Goal: Information Seeking & Learning: Learn about a topic

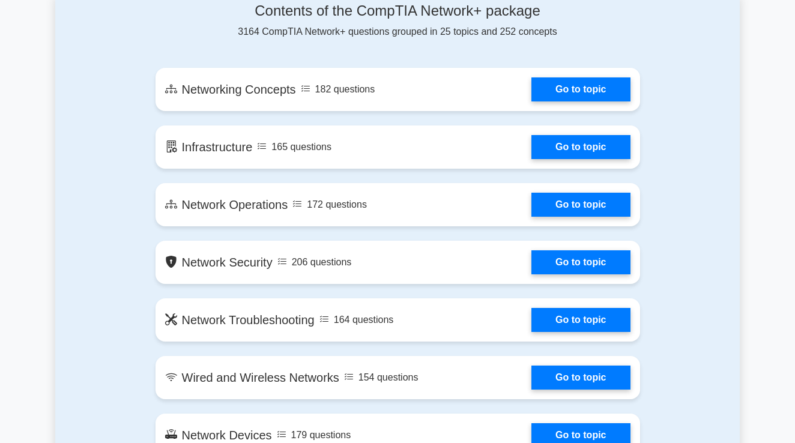
scroll to position [626, 0]
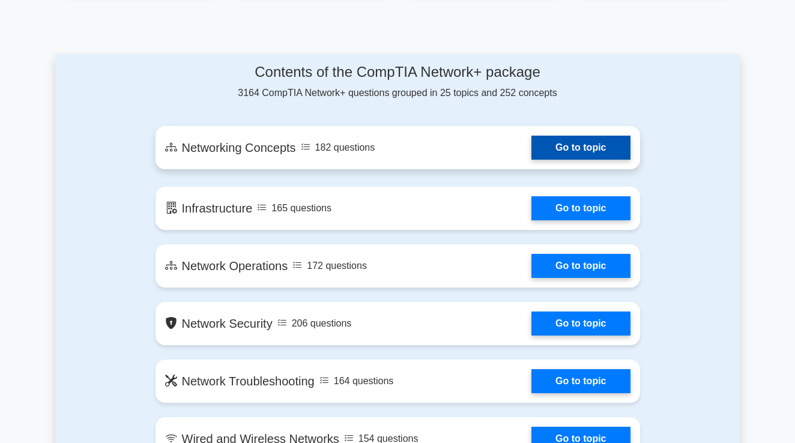
click at [559, 142] on link "Go to topic" at bounding box center [580, 148] width 98 height 24
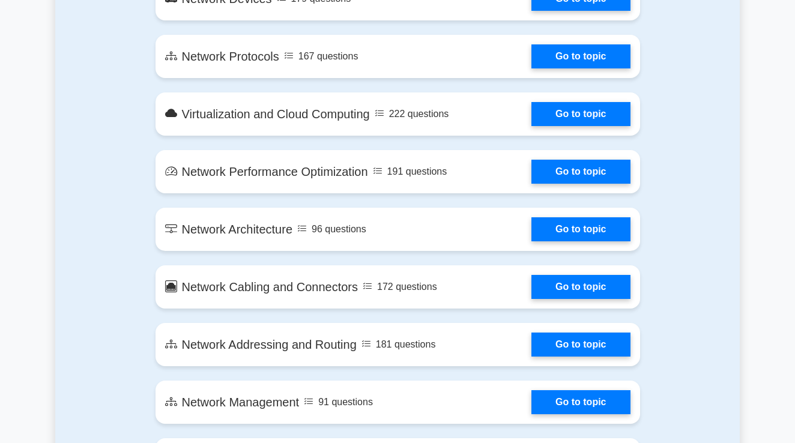
scroll to position [1202, 0]
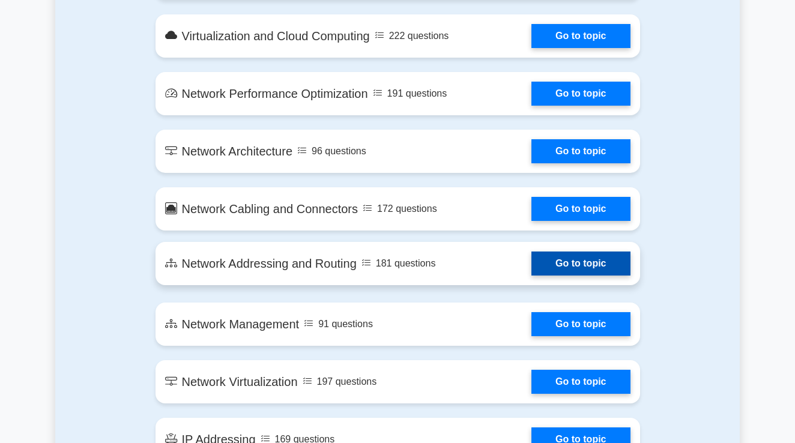
click at [578, 265] on link "Go to topic" at bounding box center [580, 264] width 98 height 24
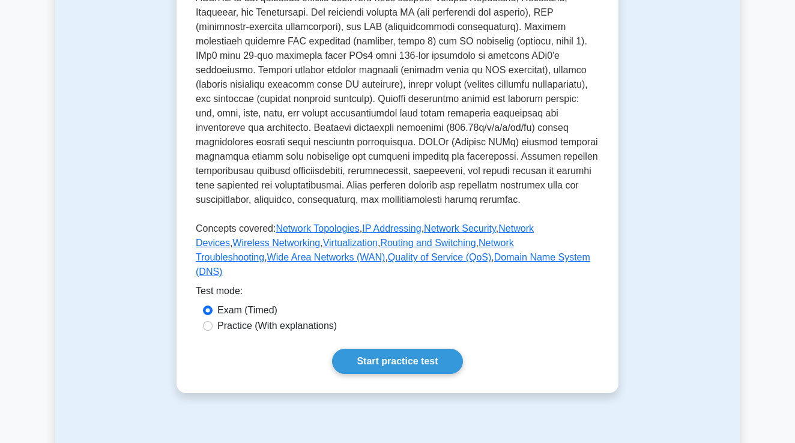
scroll to position [414, 0]
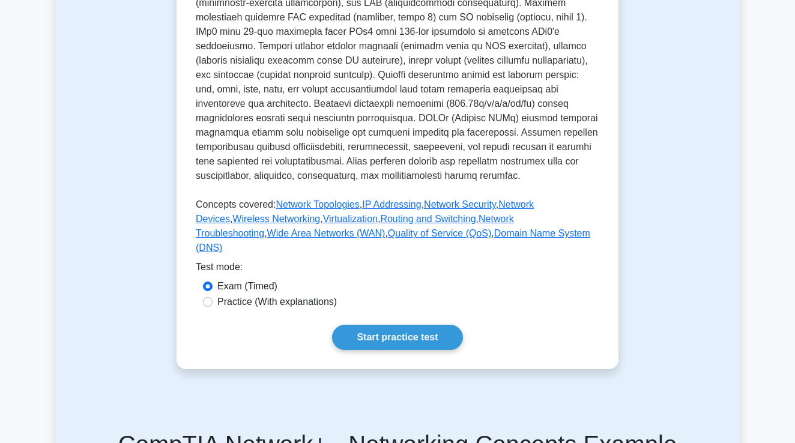
click at [309, 295] on label "Practice (With explanations)" at bounding box center [276, 302] width 119 height 14
click at [213, 297] on input "Practice (With explanations)" at bounding box center [208, 302] width 10 height 10
radio input "true"
click at [378, 326] on link "Start practice test" at bounding box center [397, 337] width 130 height 25
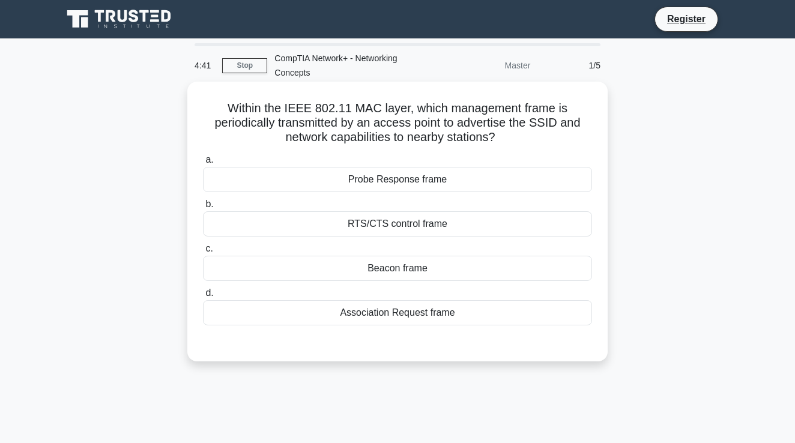
click at [368, 279] on div "Beacon frame" at bounding box center [397, 268] width 389 height 25
click at [203, 253] on input "c. Beacon frame" at bounding box center [203, 249] width 0 height 8
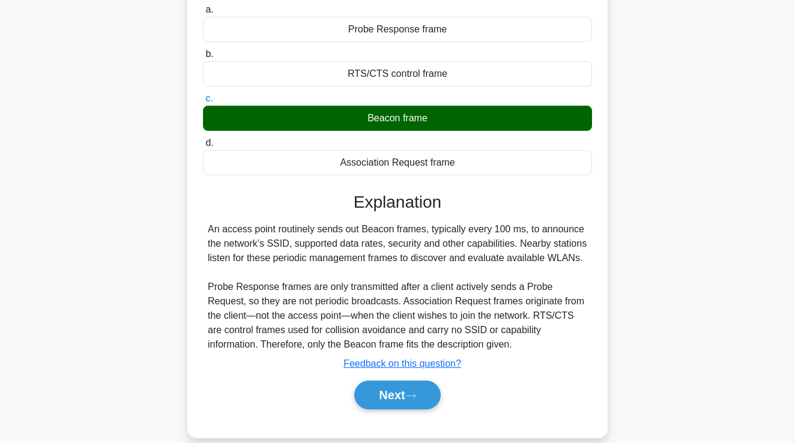
scroll to position [150, 0]
click at [422, 396] on button "Next" at bounding box center [397, 395] width 86 height 29
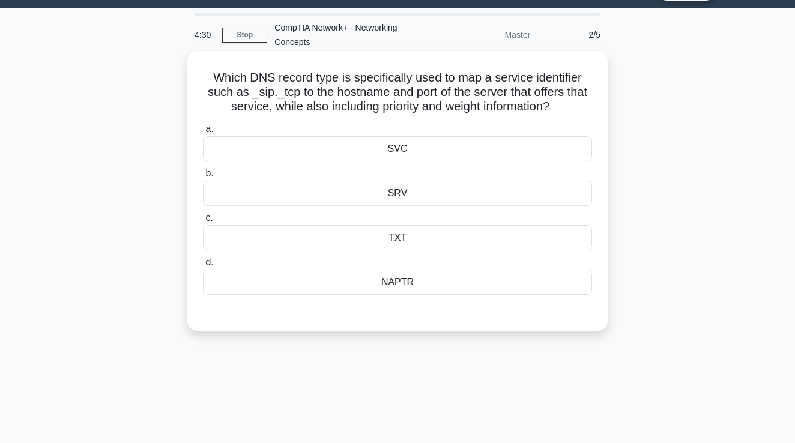
scroll to position [31, 0]
click at [423, 235] on div "TXT" at bounding box center [397, 237] width 389 height 25
click at [203, 222] on input "c. TXT" at bounding box center [203, 218] width 0 height 8
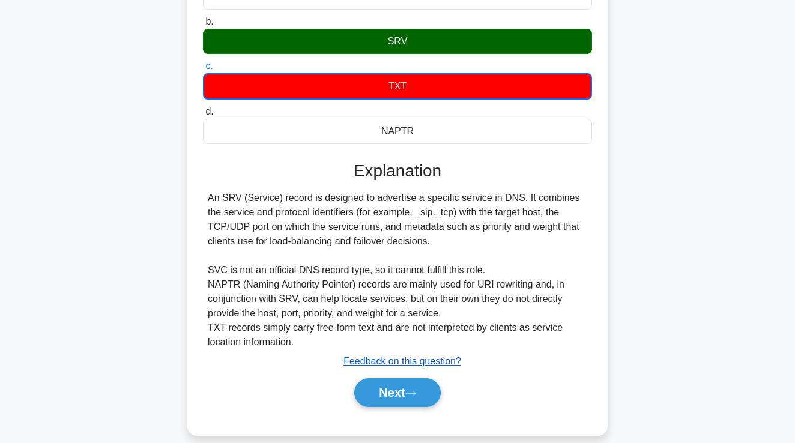
scroll to position [184, 0]
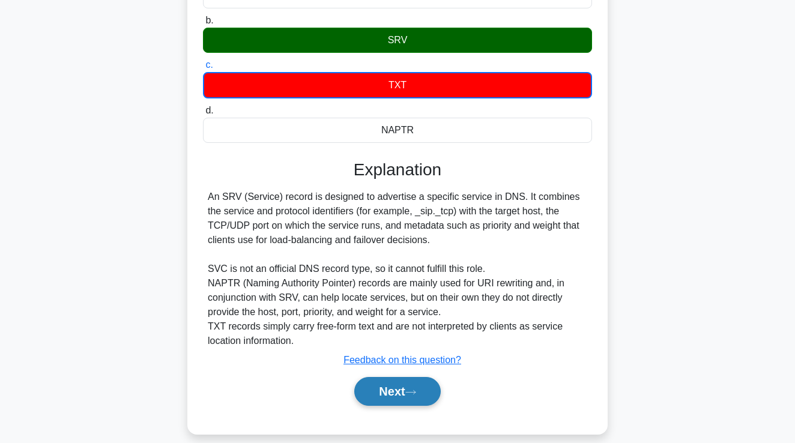
click at [410, 393] on icon at bounding box center [410, 392] width 11 height 7
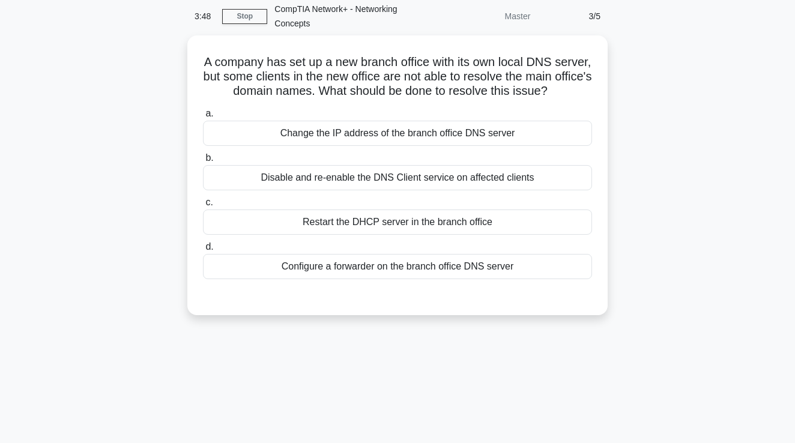
scroll to position [1, 0]
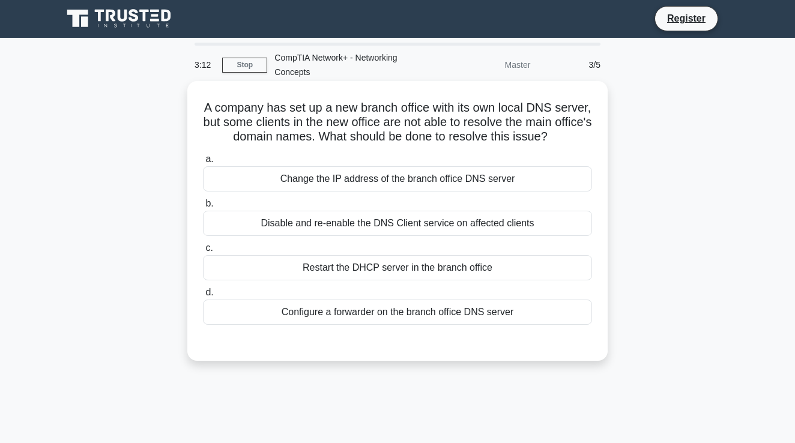
click at [394, 222] on div "Disable and re-enable the DNS Client service on affected clients" at bounding box center [397, 223] width 389 height 25
click at [203, 208] on input "b. Disable and re-enable the DNS Client service on affected clients" at bounding box center [203, 204] width 0 height 8
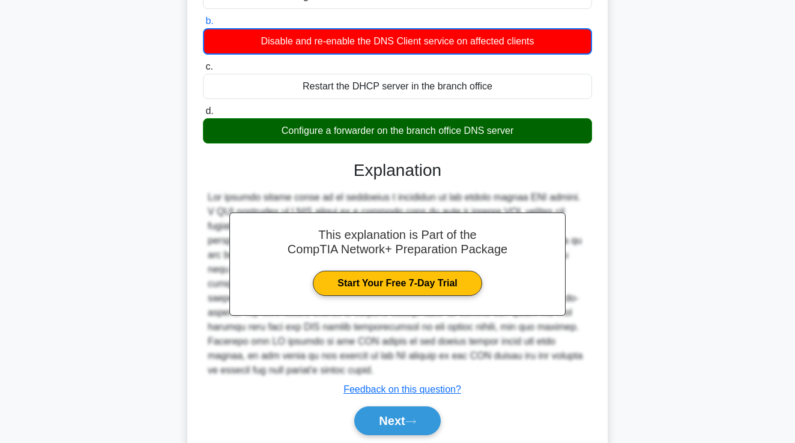
scroll to position [188, 0]
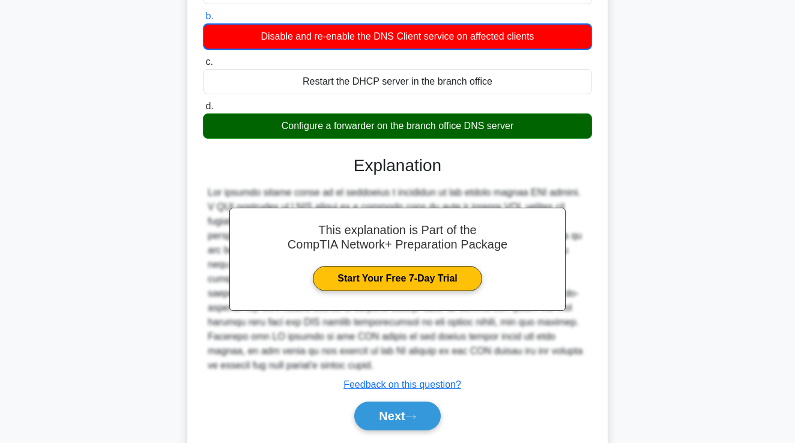
click at [401, 419] on div "Next" at bounding box center [397, 416] width 389 height 38
click at [405, 402] on button "Next" at bounding box center [397, 416] width 86 height 29
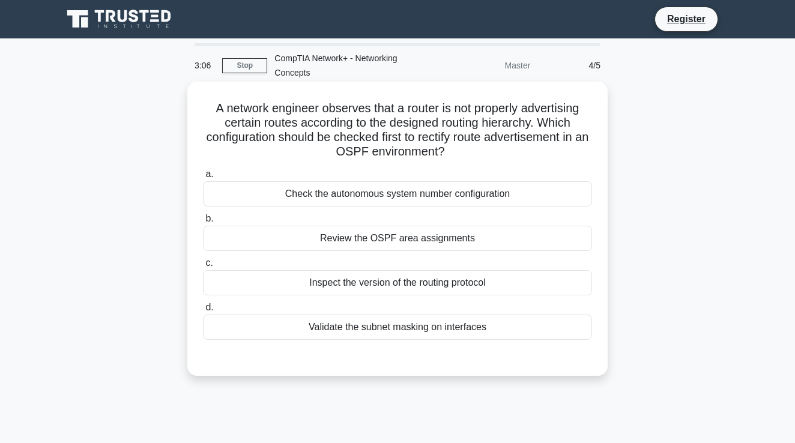
scroll to position [0, 0]
click at [446, 236] on div "Review the OSPF area assignments" at bounding box center [397, 238] width 389 height 25
click at [203, 223] on input "b. Review the OSPF area assignments" at bounding box center [203, 219] width 0 height 8
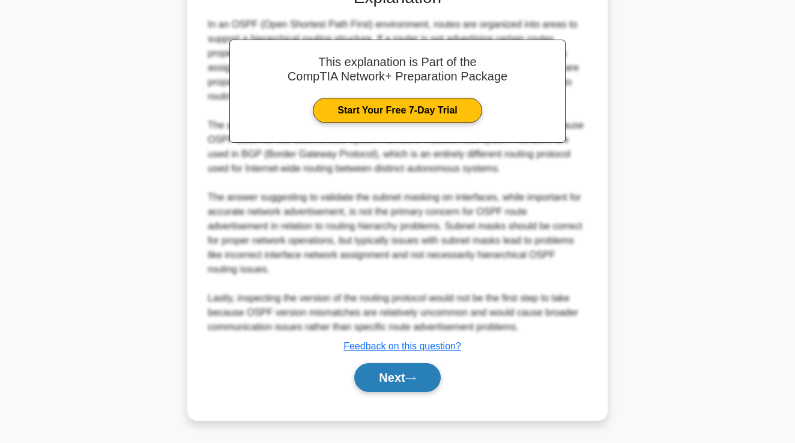
click at [403, 379] on button "Next" at bounding box center [397, 377] width 86 height 29
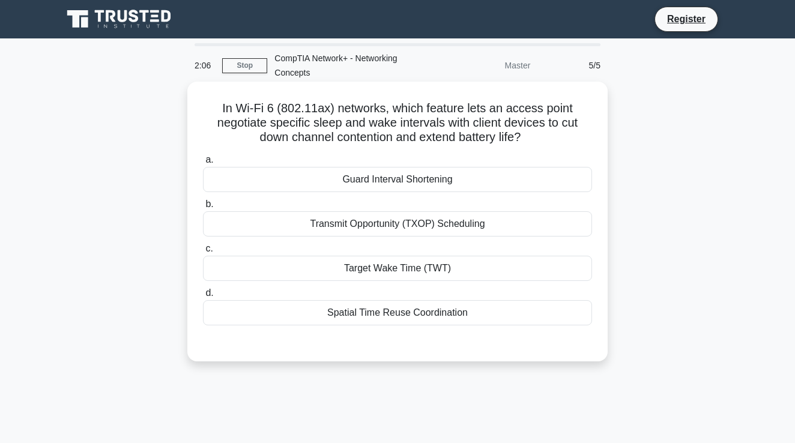
click at [483, 269] on div "Target Wake Time (TWT)" at bounding box center [397, 268] width 389 height 25
click at [203, 253] on input "c. Target Wake Time (TWT)" at bounding box center [203, 249] width 0 height 8
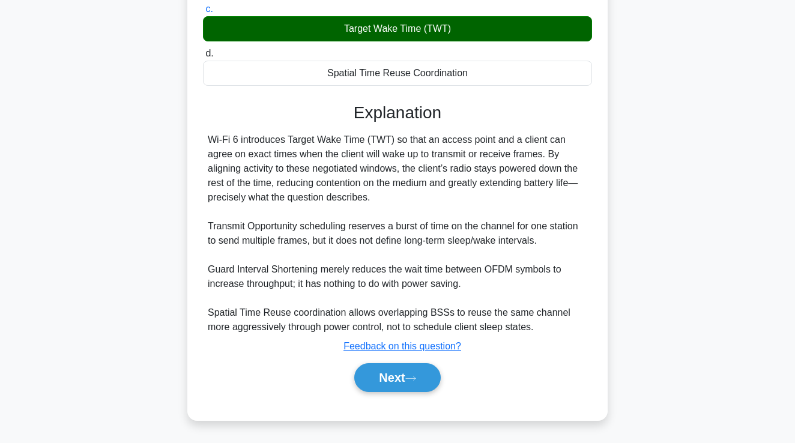
scroll to position [240, 0]
click at [401, 381] on button "Next" at bounding box center [397, 377] width 86 height 29
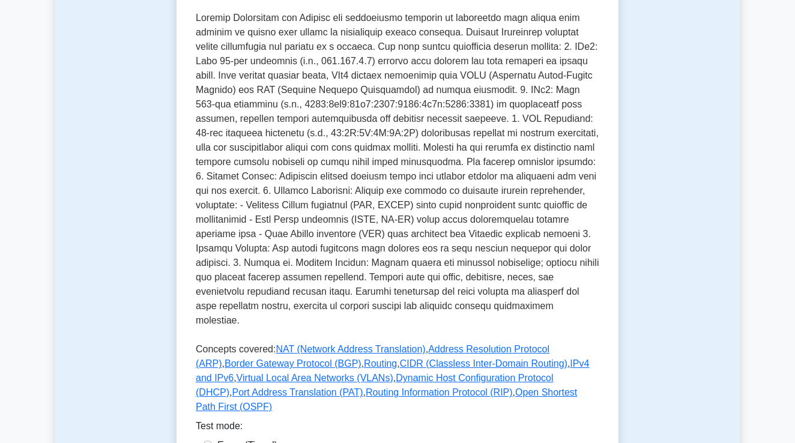
scroll to position [449, 0]
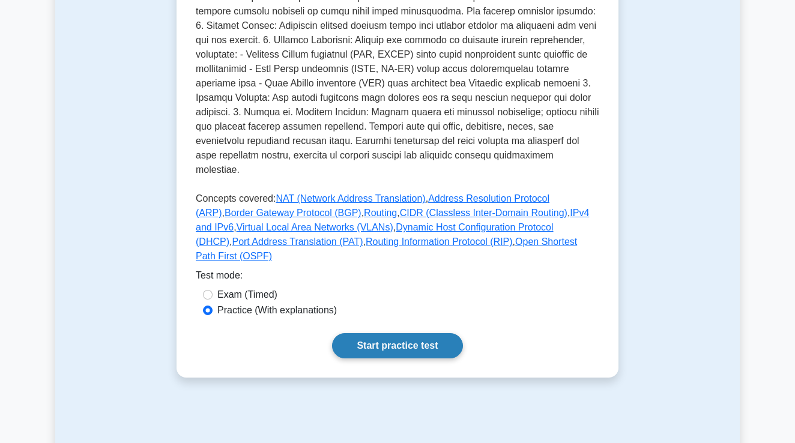
click at [396, 357] on link "Start practice test" at bounding box center [397, 345] width 130 height 25
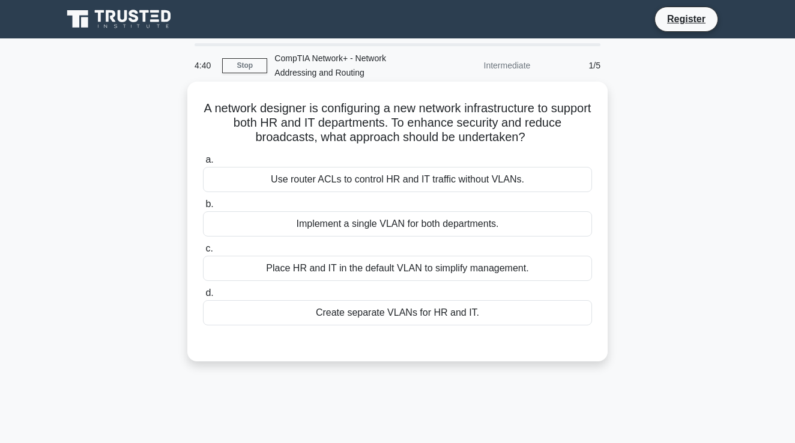
click at [405, 314] on div "Create separate VLANs for HR and IT." at bounding box center [397, 312] width 389 height 25
click at [203, 297] on input "d. Create separate VLANs for HR and IT." at bounding box center [203, 293] width 0 height 8
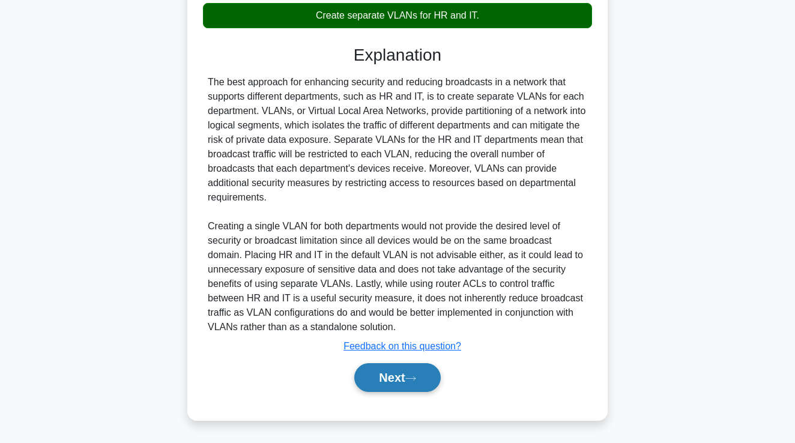
click at [404, 372] on button "Next" at bounding box center [397, 377] width 86 height 29
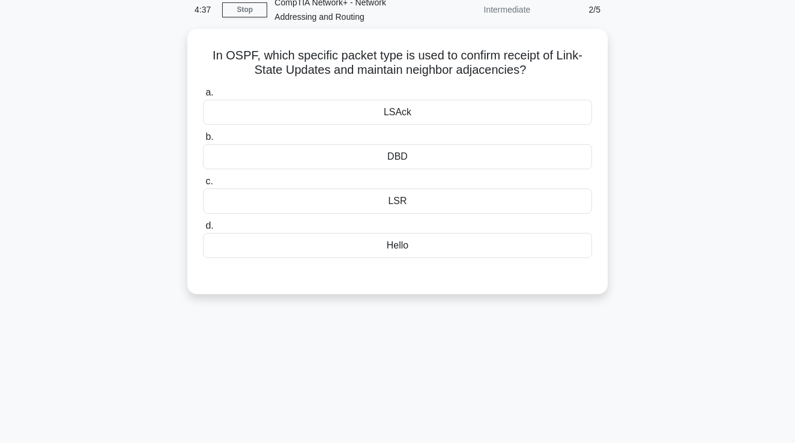
scroll to position [52, 0]
click at [402, 204] on div "LSR" at bounding box center [397, 201] width 389 height 25
click at [203, 186] on input "c. LSR" at bounding box center [203, 182] width 0 height 8
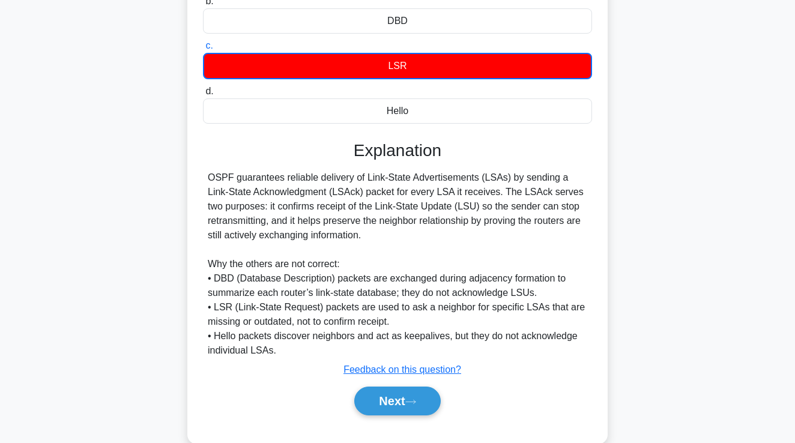
scroll to position [204, 0]
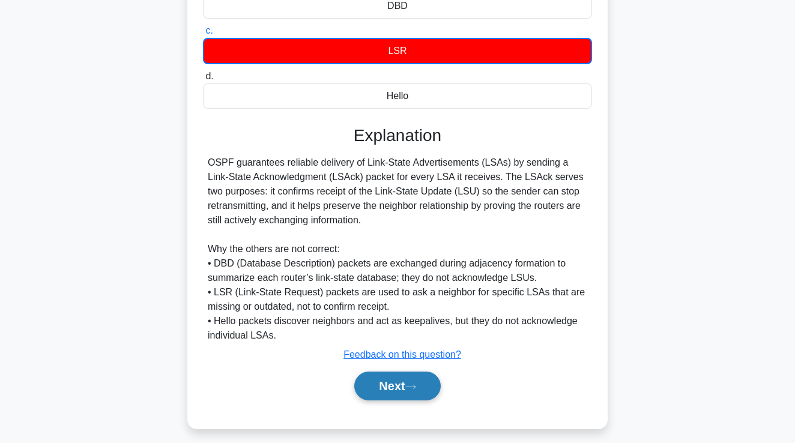
click at [402, 386] on button "Next" at bounding box center [397, 386] width 86 height 29
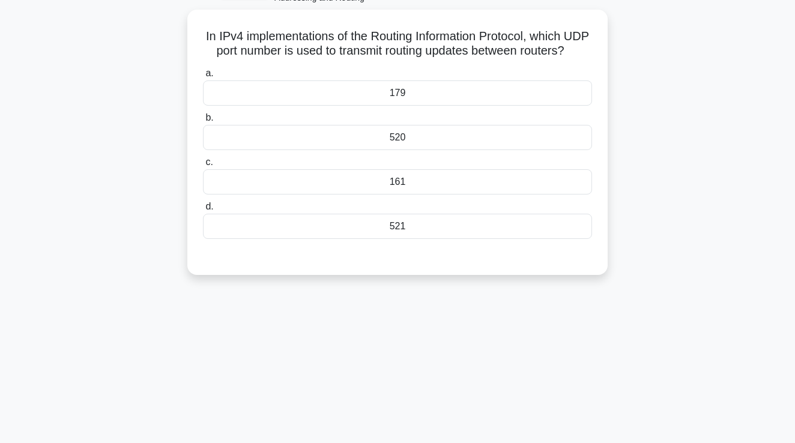
scroll to position [43, 0]
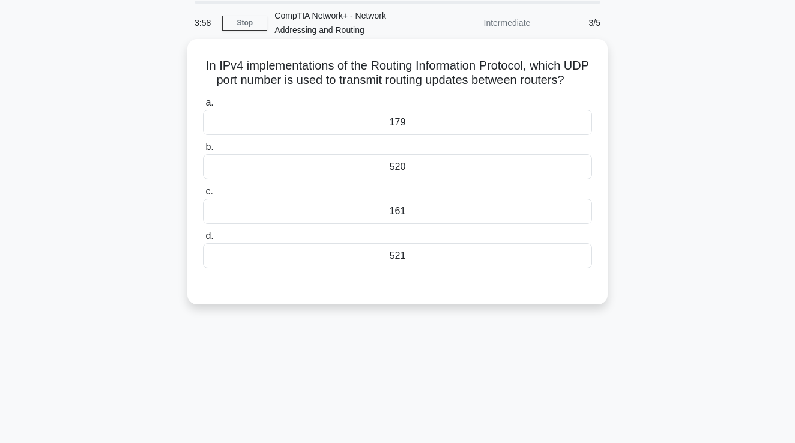
click at [459, 213] on div "161" at bounding box center [397, 211] width 389 height 25
click at [203, 196] on input "c. 161" at bounding box center [203, 192] width 0 height 8
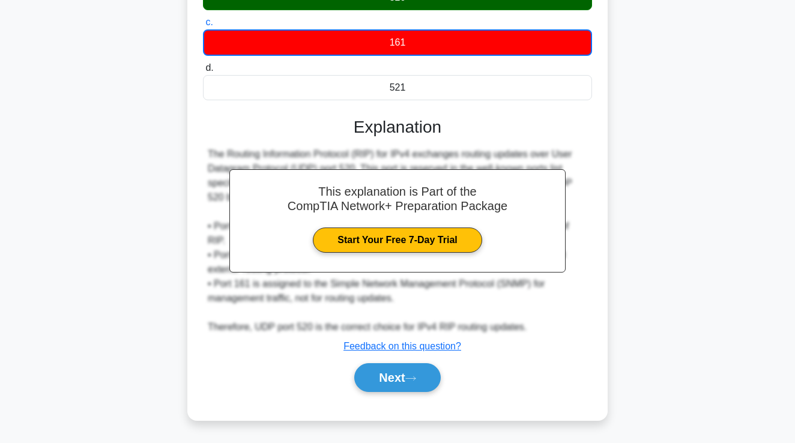
scroll to position [212, 0]
click at [419, 372] on button "Next" at bounding box center [397, 377] width 86 height 29
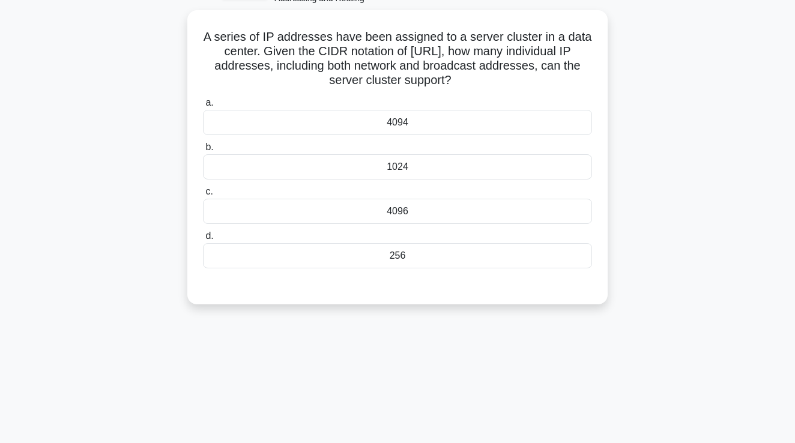
scroll to position [77, 0]
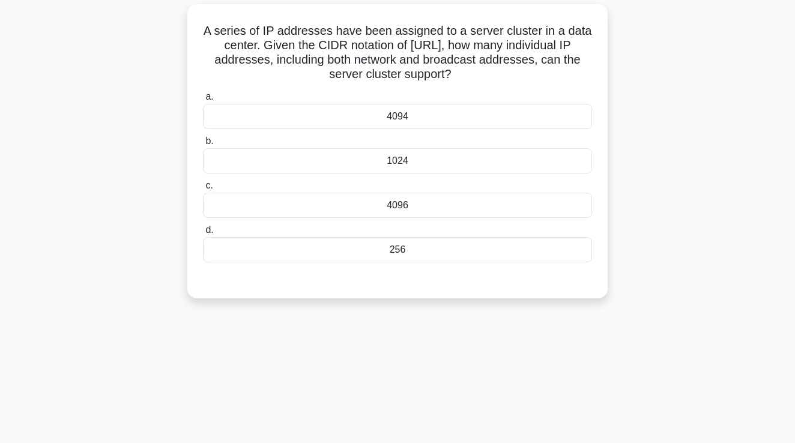
click at [396, 109] on div "4094" at bounding box center [397, 116] width 389 height 25
click at [203, 101] on input "a. 4094" at bounding box center [203, 97] width 0 height 8
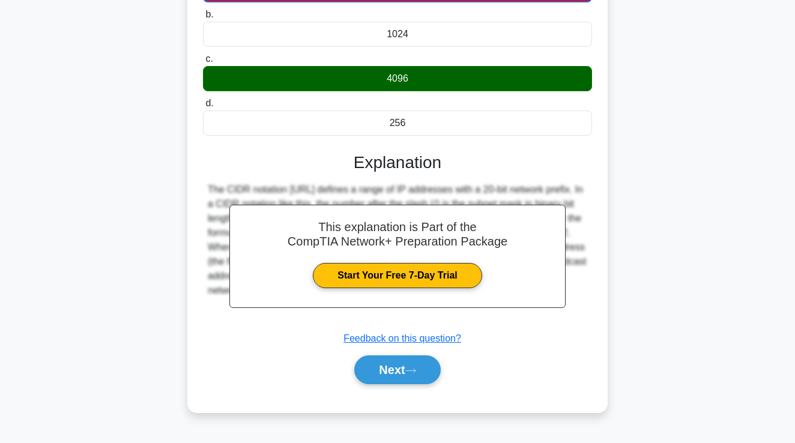
scroll to position [205, 0]
click at [390, 324] on div "The CIDR notation [URL] defines a range of IP addresses with a 20-bit network p…" at bounding box center [397, 255] width 389 height 144
click at [391, 377] on button "Next" at bounding box center [397, 369] width 86 height 29
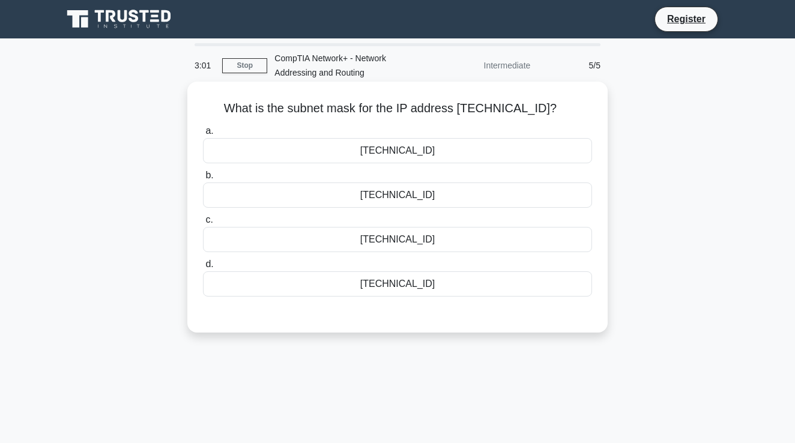
scroll to position [2, 0]
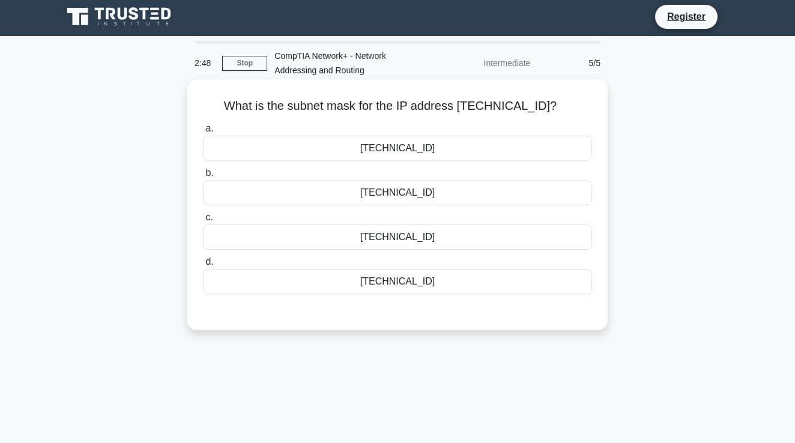
click at [346, 195] on div "255.255.240.0" at bounding box center [397, 192] width 389 height 25
click at [203, 177] on input "b. 255.255.240.0" at bounding box center [203, 173] width 0 height 8
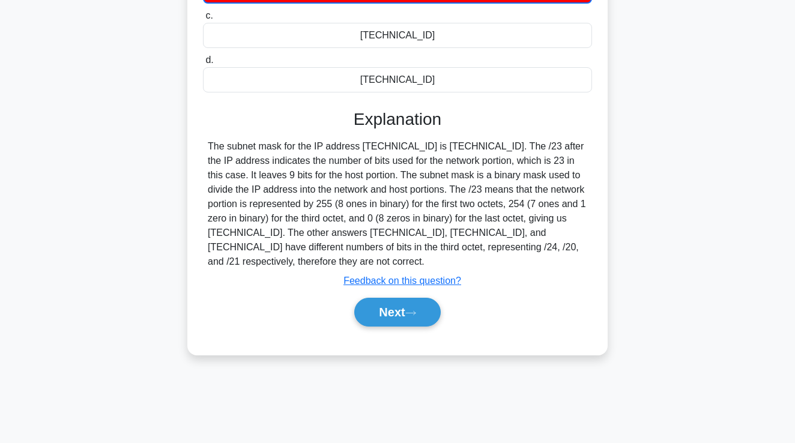
scroll to position [205, 0]
click at [391, 310] on button "Next" at bounding box center [397, 312] width 86 height 29
